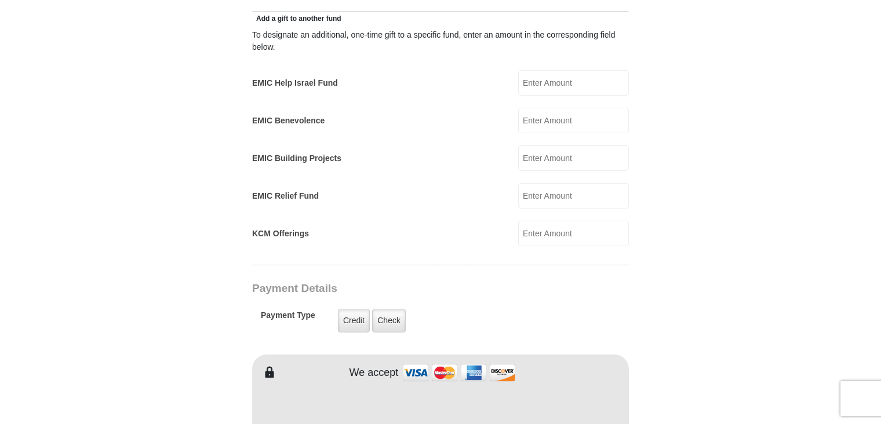
scroll to position [702, 0]
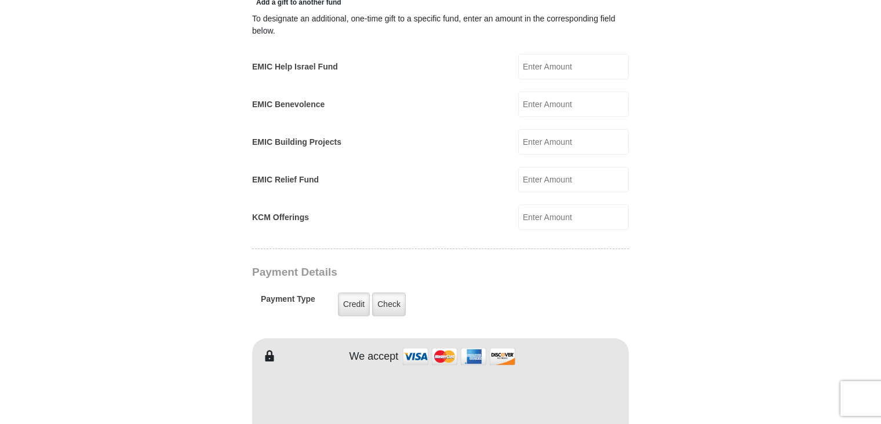
click at [540, 205] on input "KCM Offerings" at bounding box center [573, 218] width 111 height 26
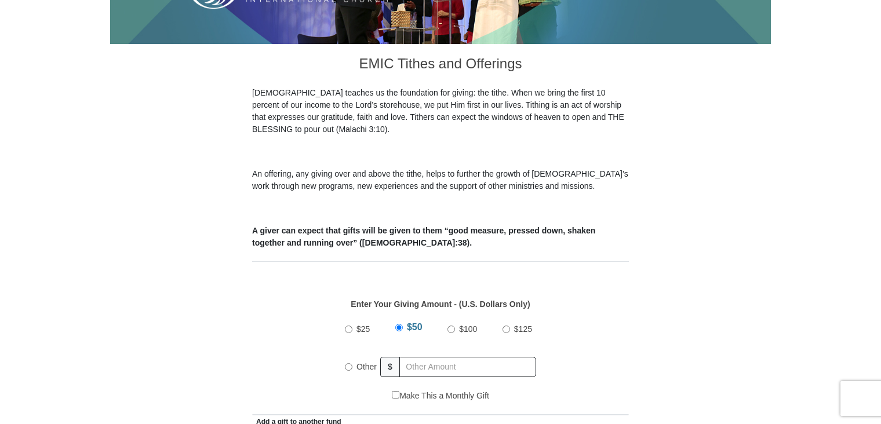
scroll to position [285, 0]
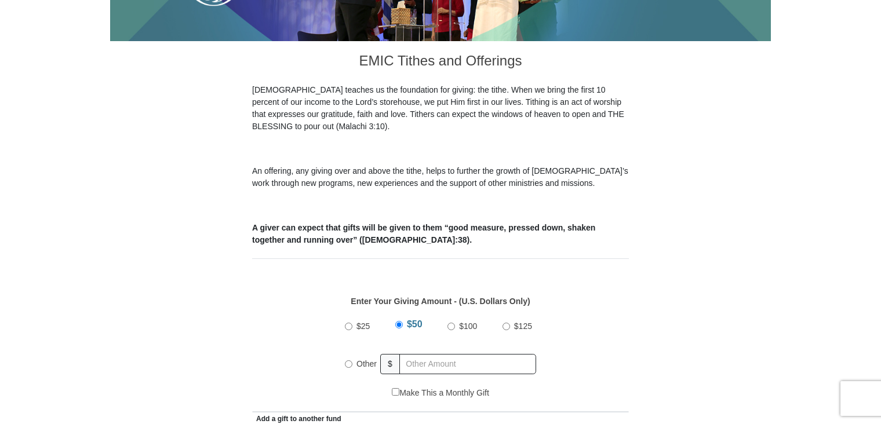
click at [351, 323] on input "$25" at bounding box center [349, 327] width 8 height 8
radio input "true"
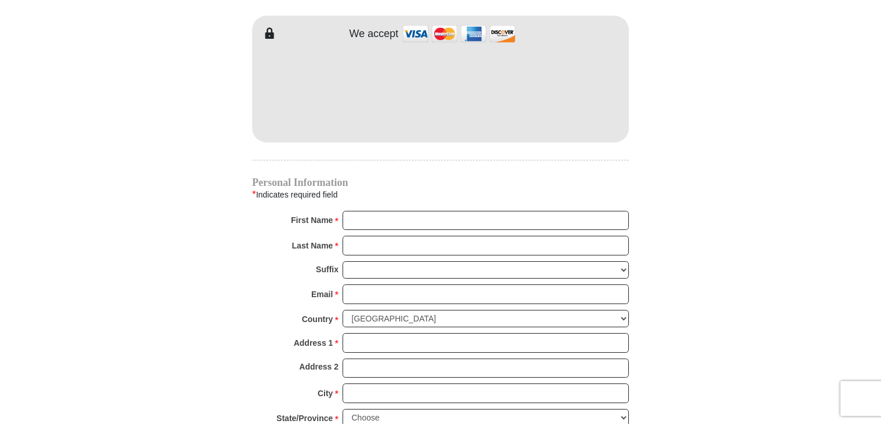
scroll to position [1036, 0]
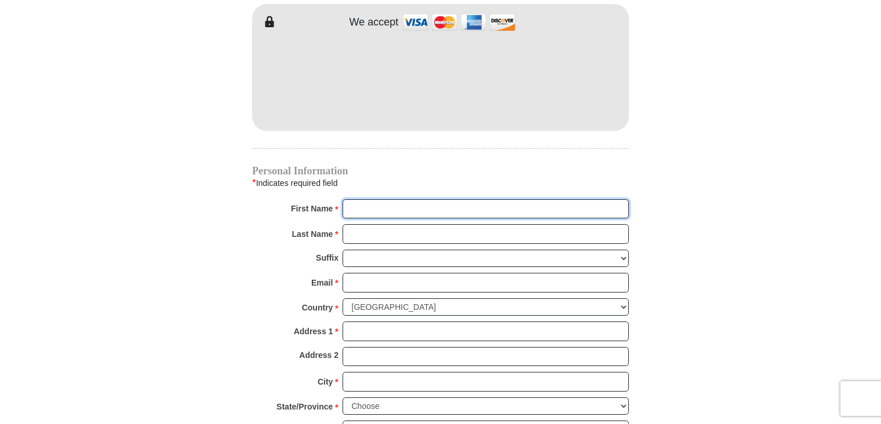
click at [410, 199] on input "First Name *" at bounding box center [486, 209] width 286 height 20
type input "Anthony"
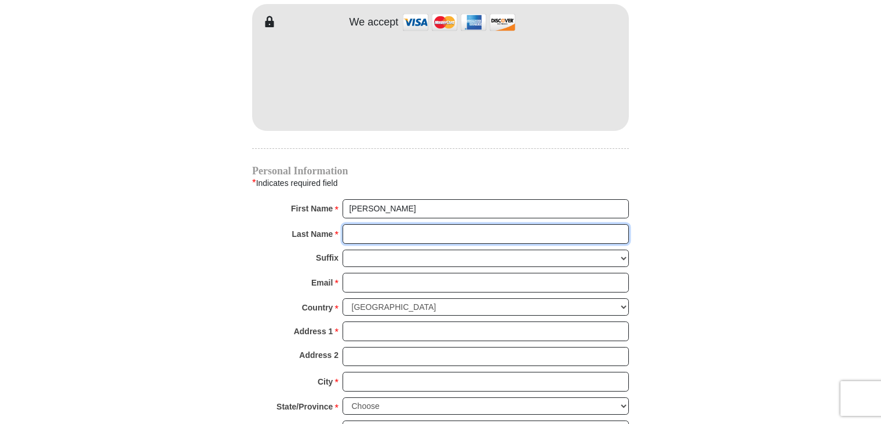
type input "Petry"
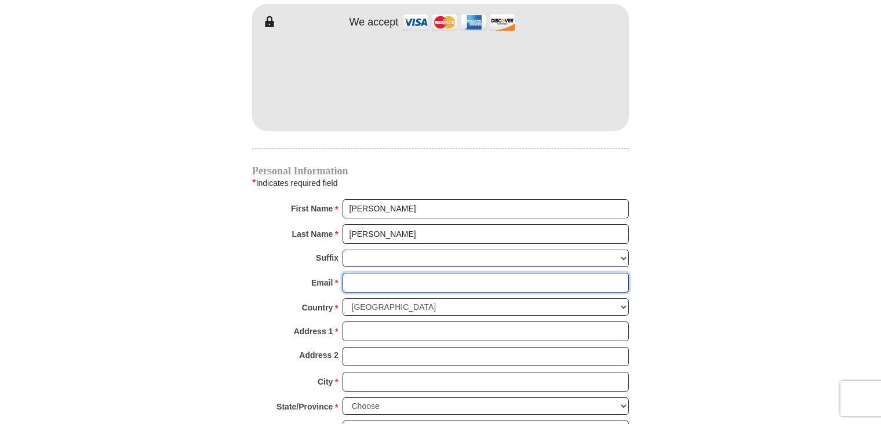
type input "tony@tonypetry.com"
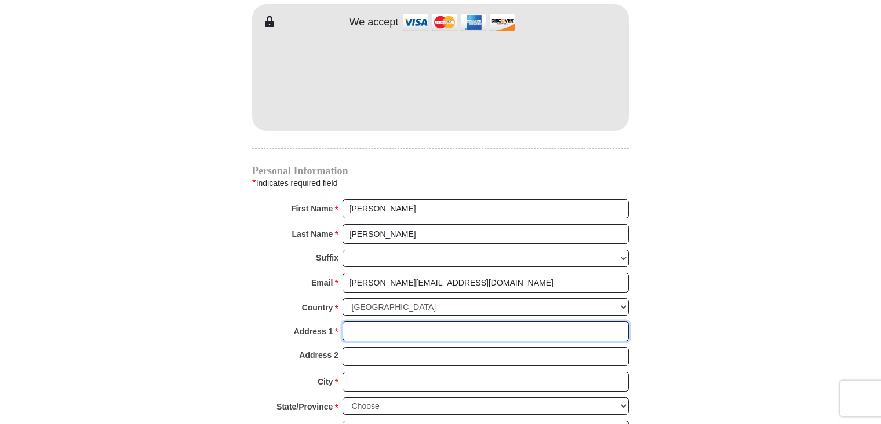
type input "5303 Olympia Fields Ln."
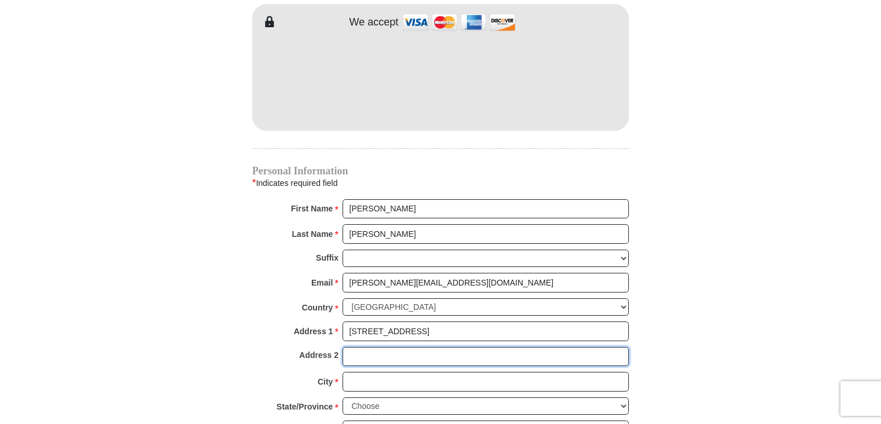
type input "5303 Olympia Fields Ln."
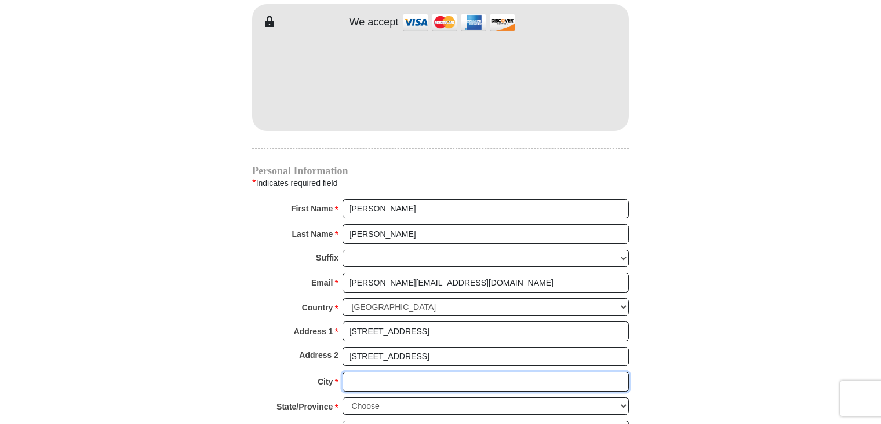
type input "Houston"
select select "TX"
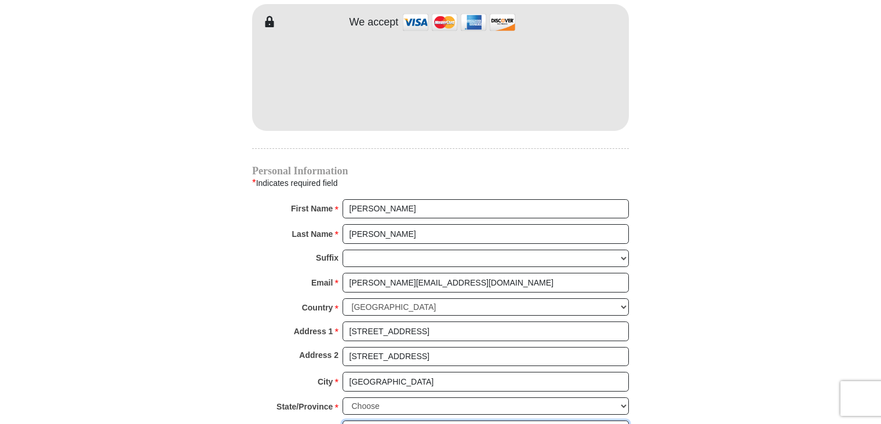
type input "77069"
type input "7138225995"
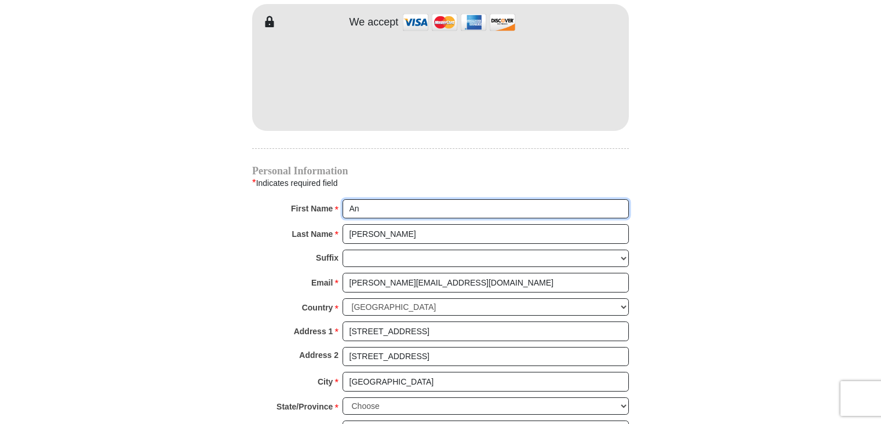
type input "A"
type input "Tony"
radio input "true"
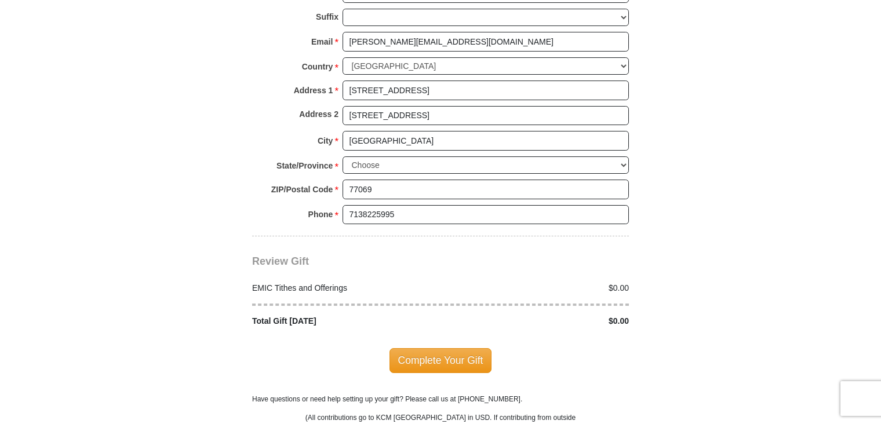
scroll to position [1288, 0]
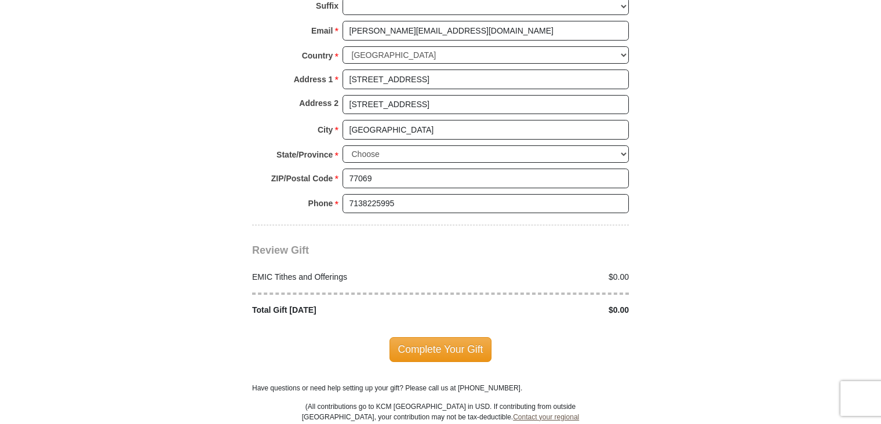
type input "Tony"
click at [489, 271] on div "$0.00" at bounding box center [538, 277] width 195 height 12
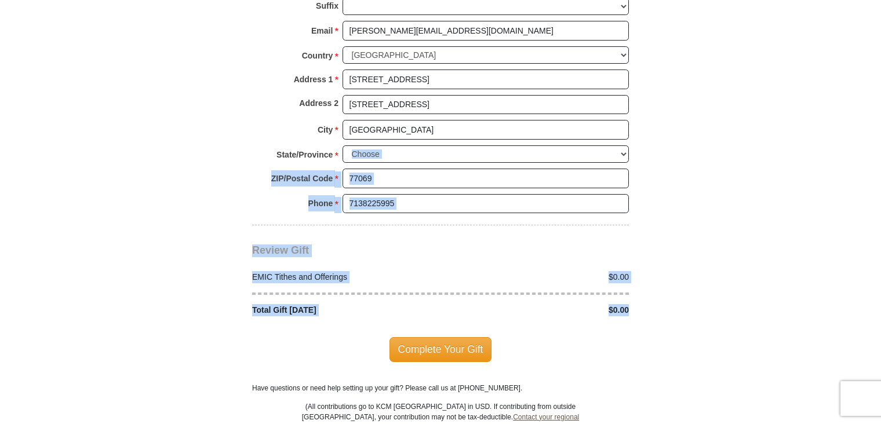
drag, startPoint x: 881, startPoint y: 286, endPoint x: 888, endPoint y: 141, distance: 145.1
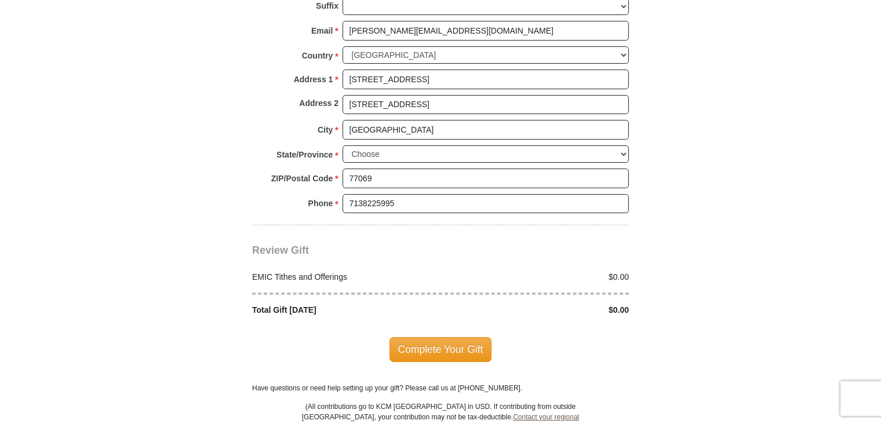
drag, startPoint x: 885, startPoint y: 141, endPoint x: 744, endPoint y: 64, distance: 160.3
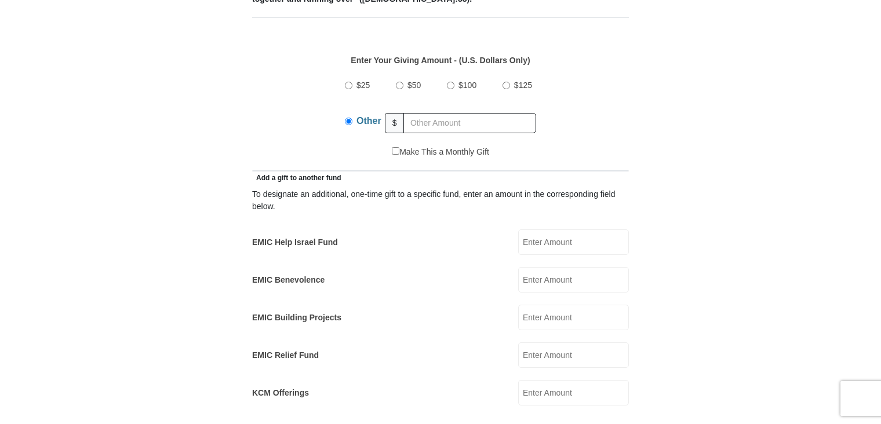
scroll to position [508, 0]
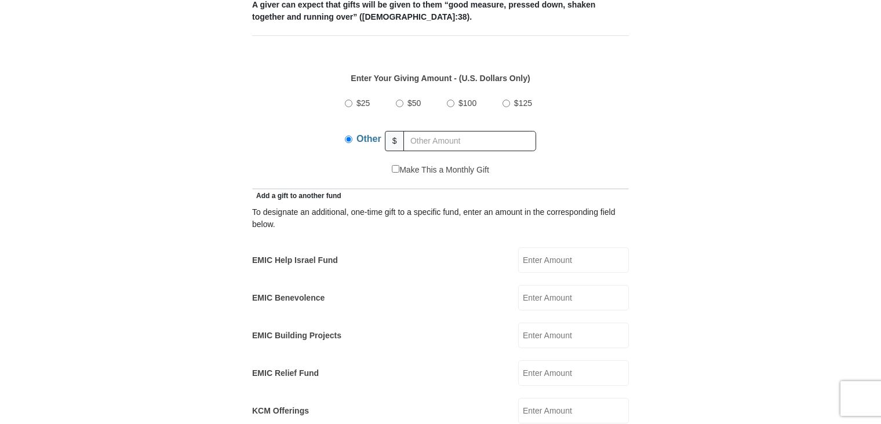
click at [349, 93] on div "$25" at bounding box center [359, 103] width 29 height 29
click at [349, 100] on input "$25" at bounding box center [349, 104] width 8 height 8
radio input "true"
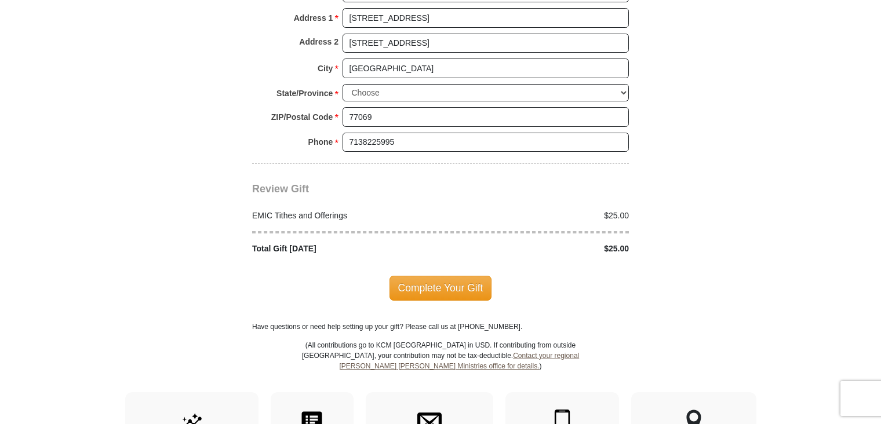
scroll to position [1359, 0]
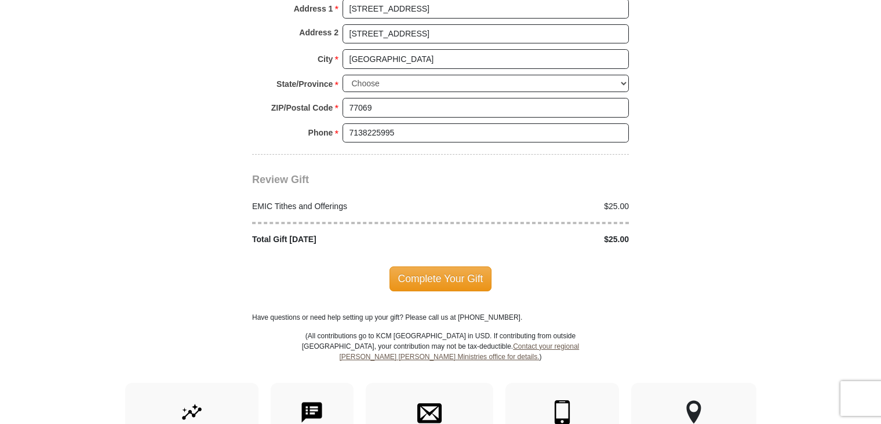
click at [441, 267] on span "Complete Your Gift" at bounding box center [441, 279] width 103 height 24
